Goal: Navigation & Orientation: Find specific page/section

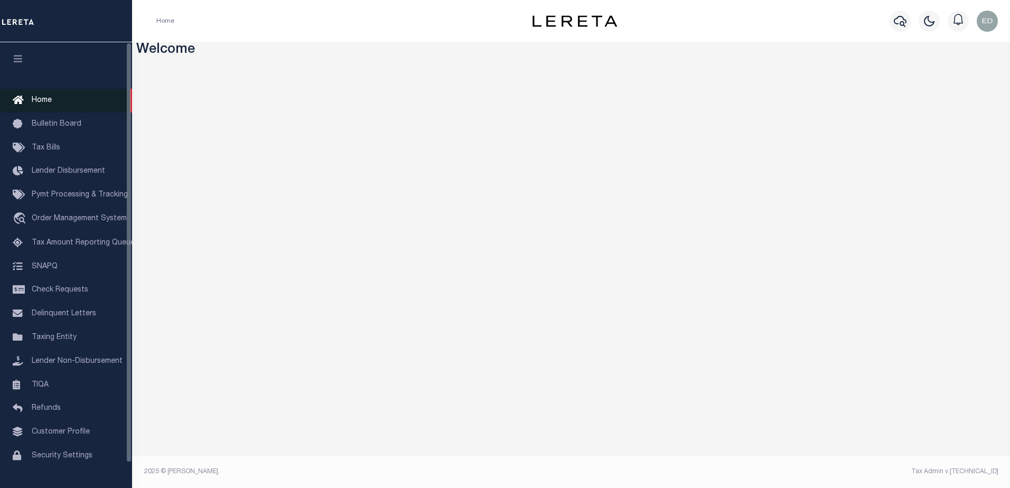
click at [43, 103] on span "Home" at bounding box center [42, 100] width 20 height 7
click at [42, 98] on span "Home" at bounding box center [42, 100] width 20 height 7
click at [43, 100] on span "Home" at bounding box center [42, 100] width 20 height 7
click at [40, 95] on link "Home" at bounding box center [66, 101] width 132 height 24
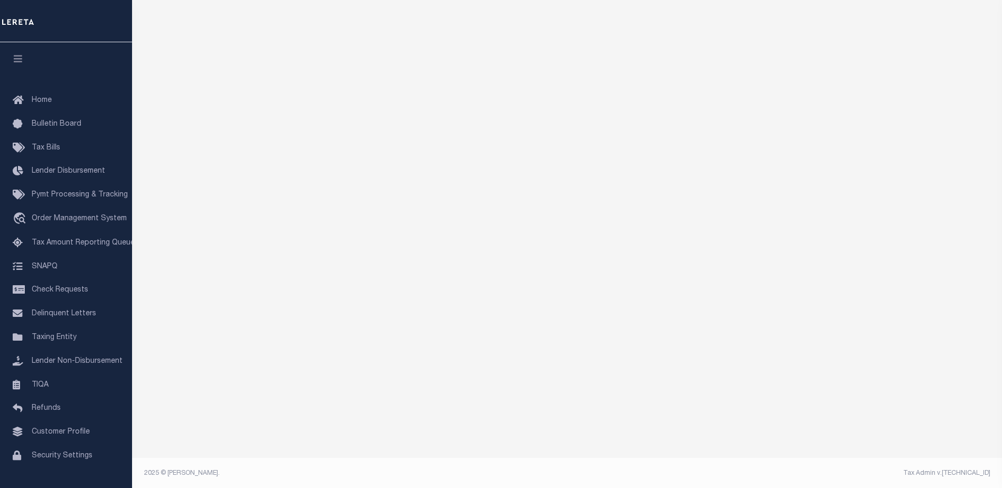
scroll to position [121, 0]
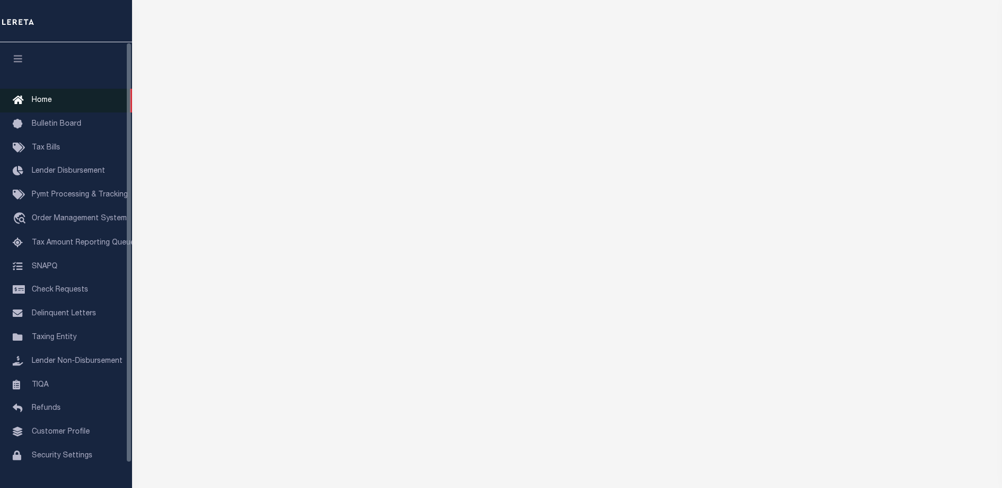
click at [48, 100] on span "Home" at bounding box center [42, 100] width 20 height 7
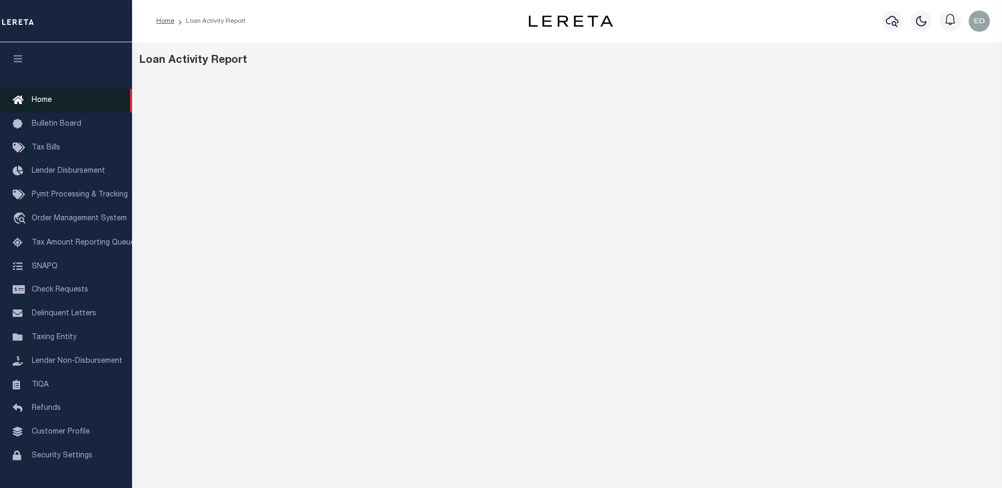
click at [37, 99] on span "Home" at bounding box center [42, 100] width 20 height 7
